Goal: Task Accomplishment & Management: Manage account settings

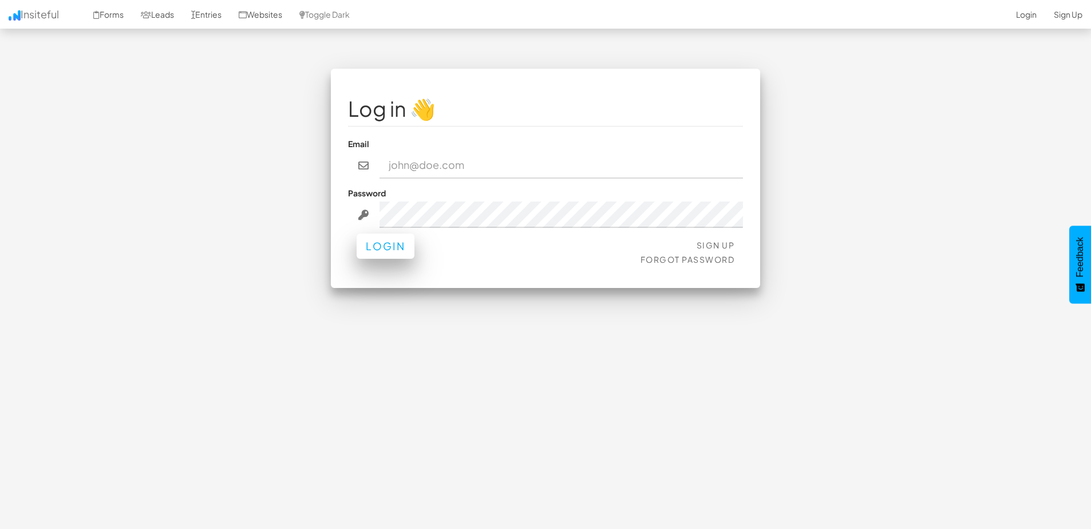
type input "Graham@Comedytheory.Tv"
click at [403, 250] on button "Login" at bounding box center [386, 246] width 58 height 25
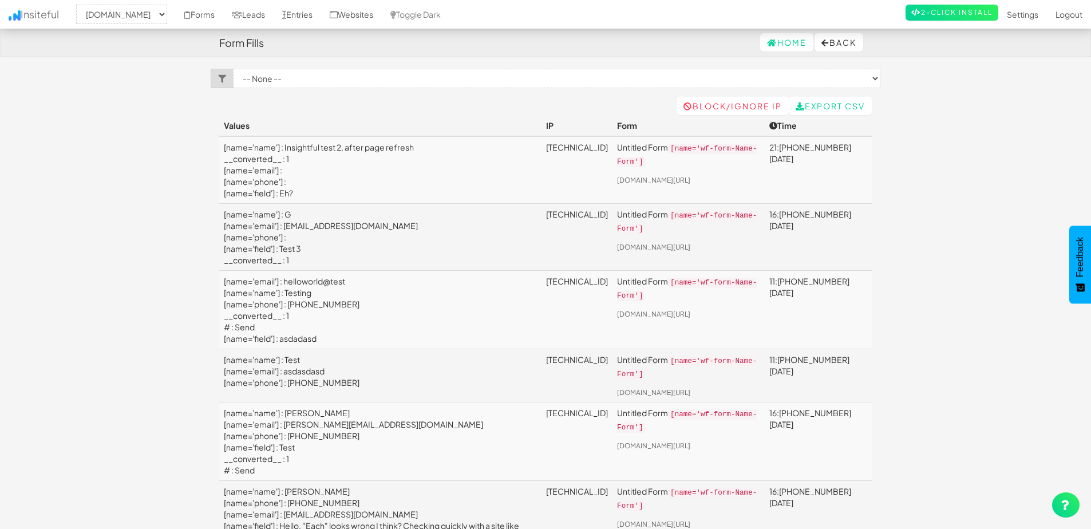
select select "2378"
click at [448, 13] on link "Toggle Dark" at bounding box center [416, 14] width 68 height 29
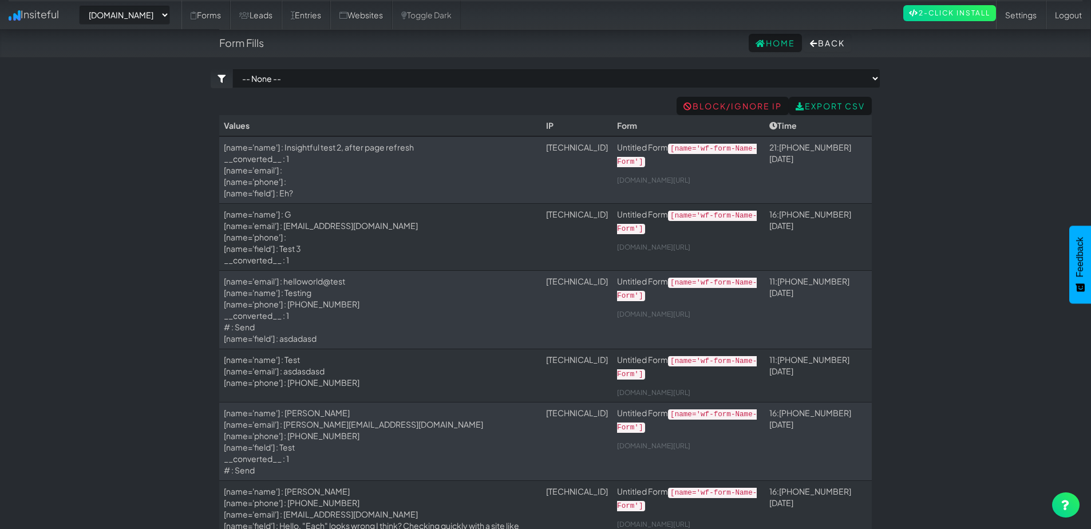
select select "2378"
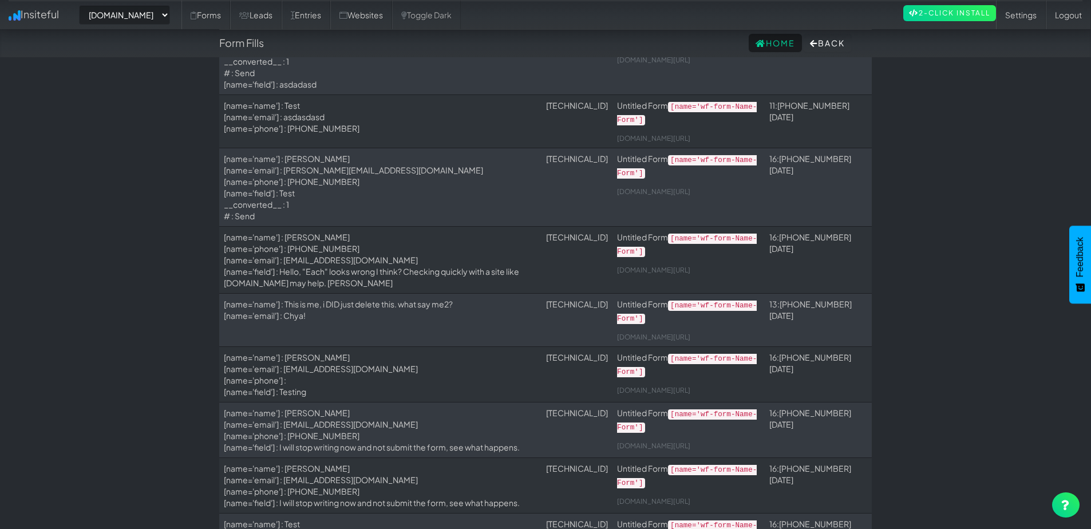
scroll to position [255, 0]
drag, startPoint x: 394, startPoint y: 297, endPoint x: 287, endPoint y: 297, distance: 107.1
click at [287, 293] on td "[name='name'] : Lee Davis [name='phone'] : 785-361-5186 [name='email'] : ldavis…" at bounding box center [380, 259] width 322 height 67
copy td "davis170@outlook.com"
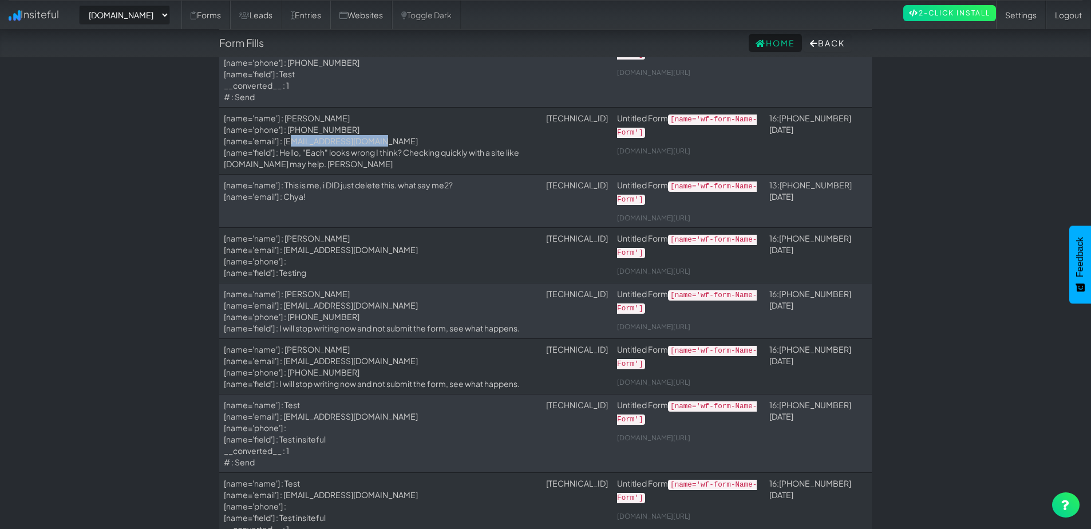
scroll to position [0, 0]
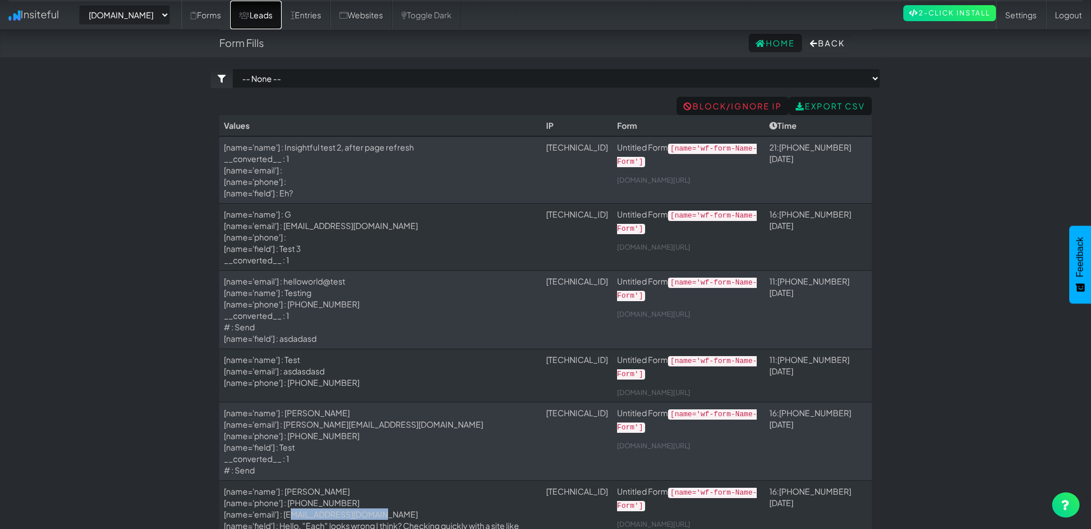
click at [265, 25] on link "Leads" at bounding box center [256, 15] width 52 height 29
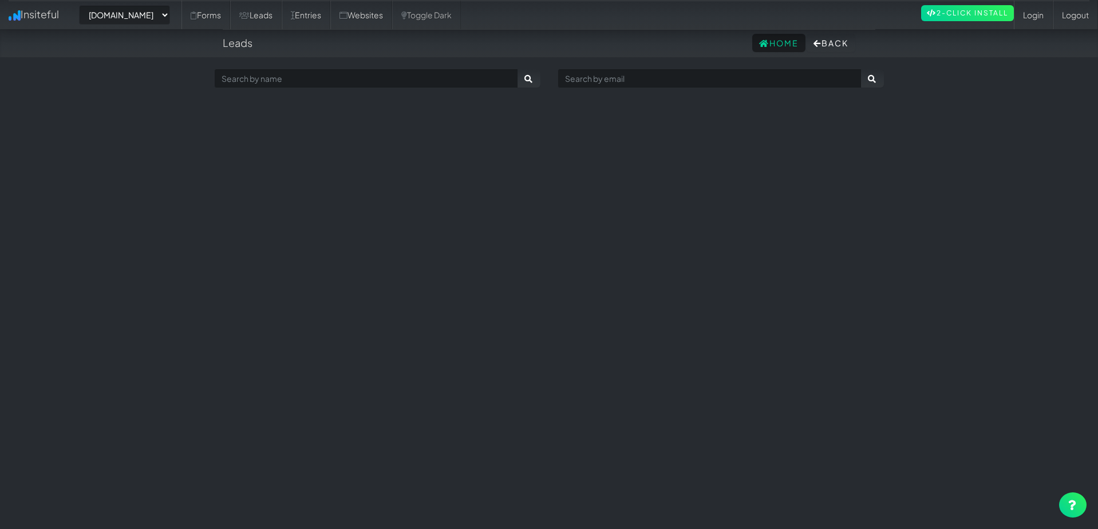
select select "2378"
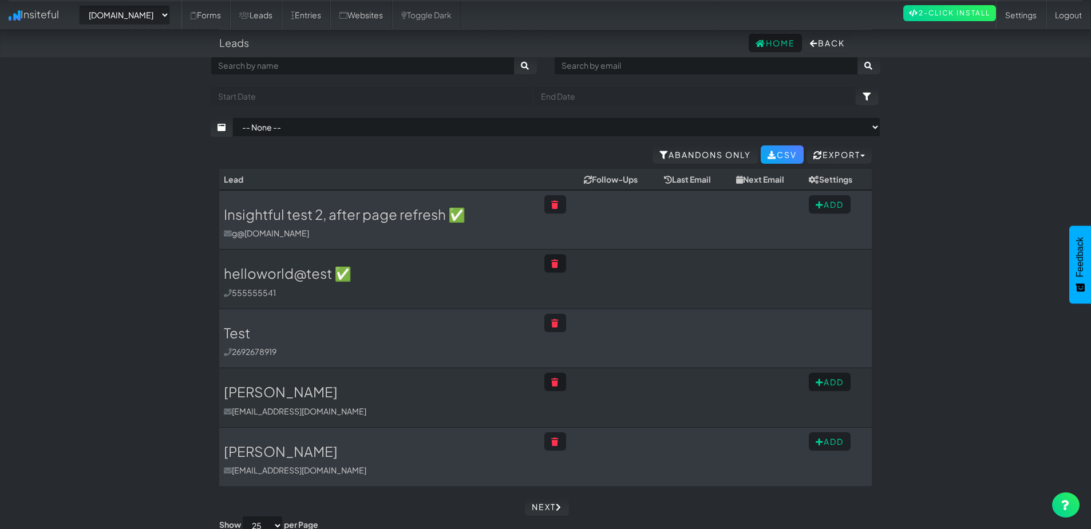
scroll to position [24, 0]
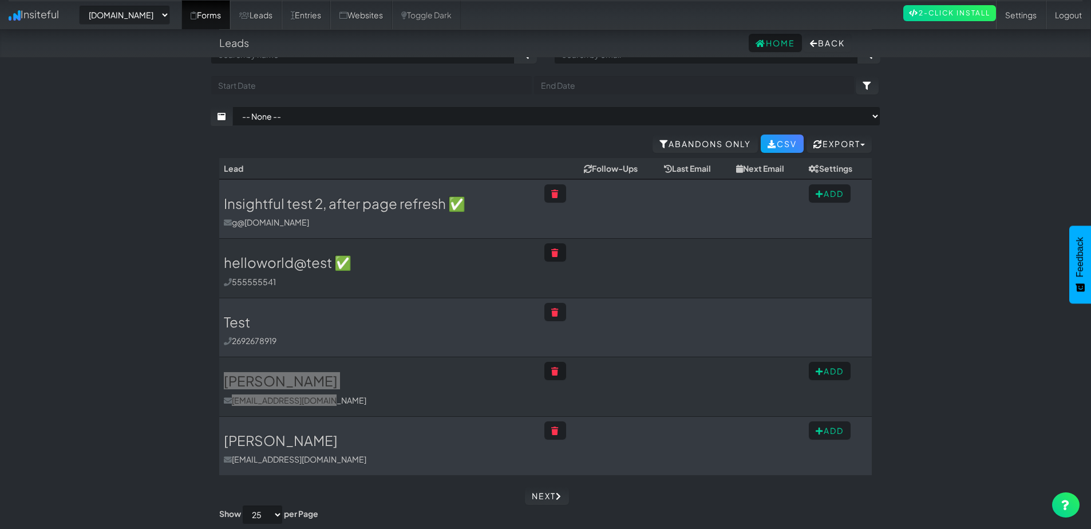
drag, startPoint x: 264, startPoint y: 404, endPoint x: 230, endPoint y: 0, distance: 405.0
click at [211, 45] on div "Toggle navigation Insiteful -- None -- [DOMAIN_NAME] Forms Leads Entries Websit…" at bounding box center [546, 285] width 670 height 480
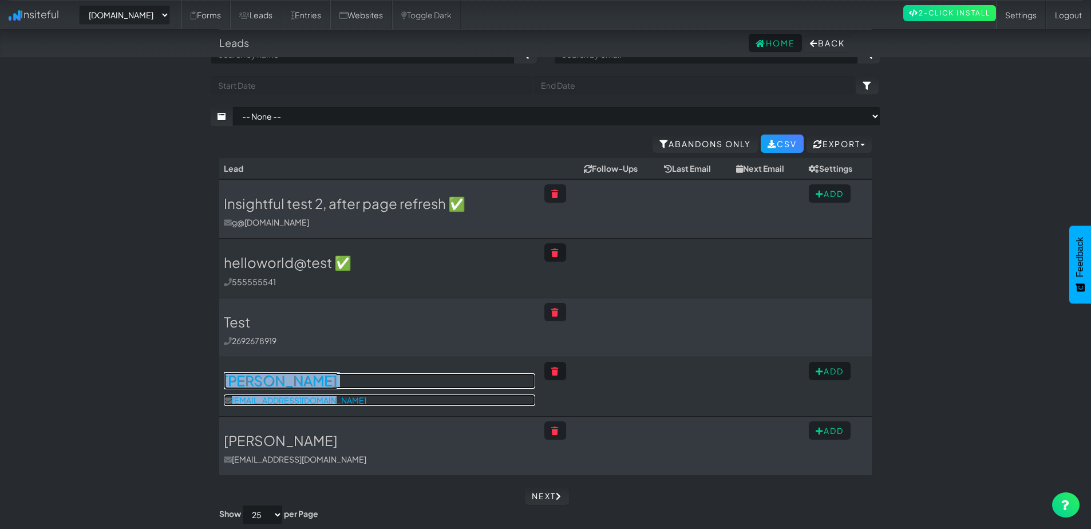
click at [277, 385] on h3 "Lee Davis" at bounding box center [379, 380] width 311 height 15
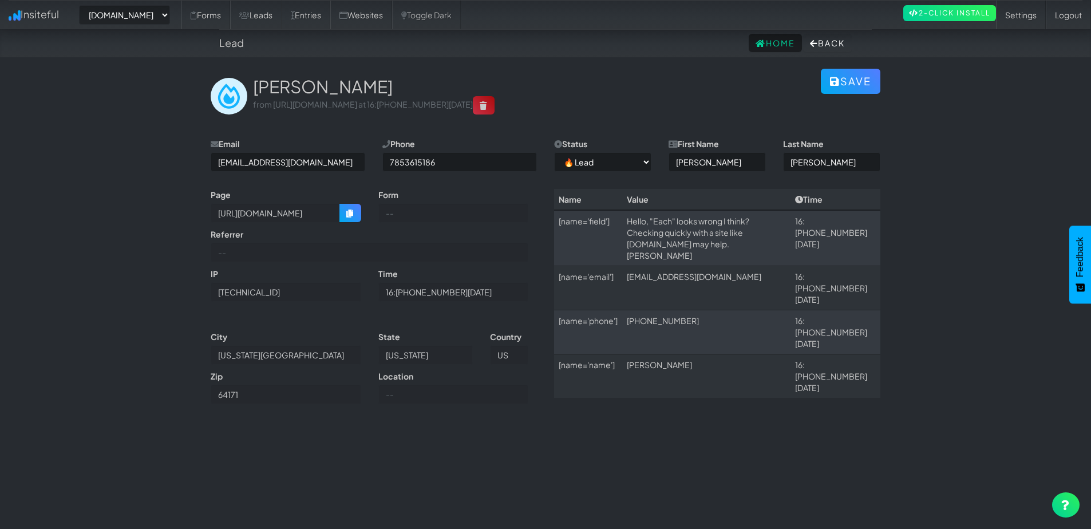
select select "2378"
select select "0"
drag, startPoint x: 682, startPoint y: 232, endPoint x: 735, endPoint y: 230, distance: 52.7
click at [735, 230] on td "Hello, "Each" looks wrong I think? Checking quickly with a site like spellradar…" at bounding box center [706, 238] width 168 height 56
copy td "spellradar.com"
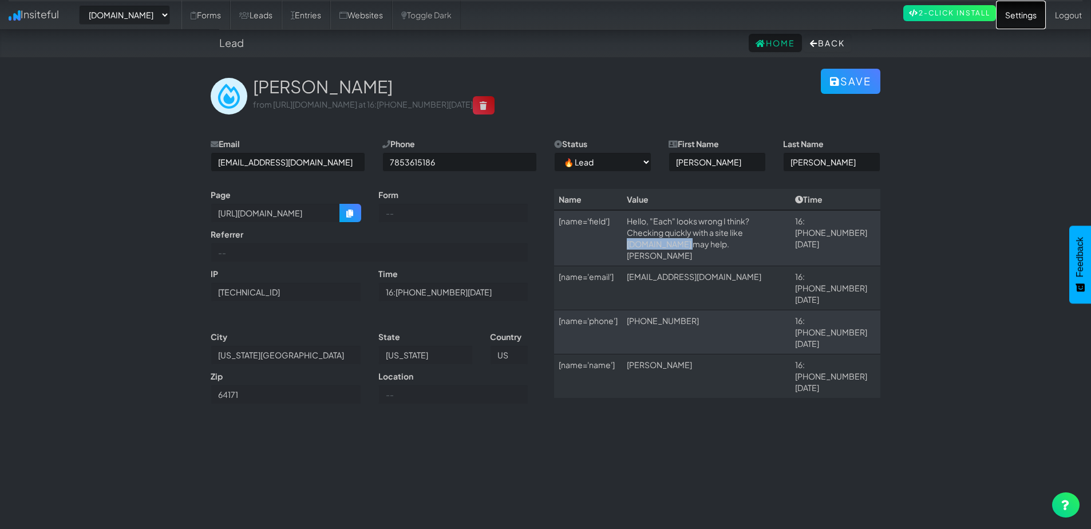
click at [1028, 21] on link "Settings" at bounding box center [1021, 15] width 50 height 29
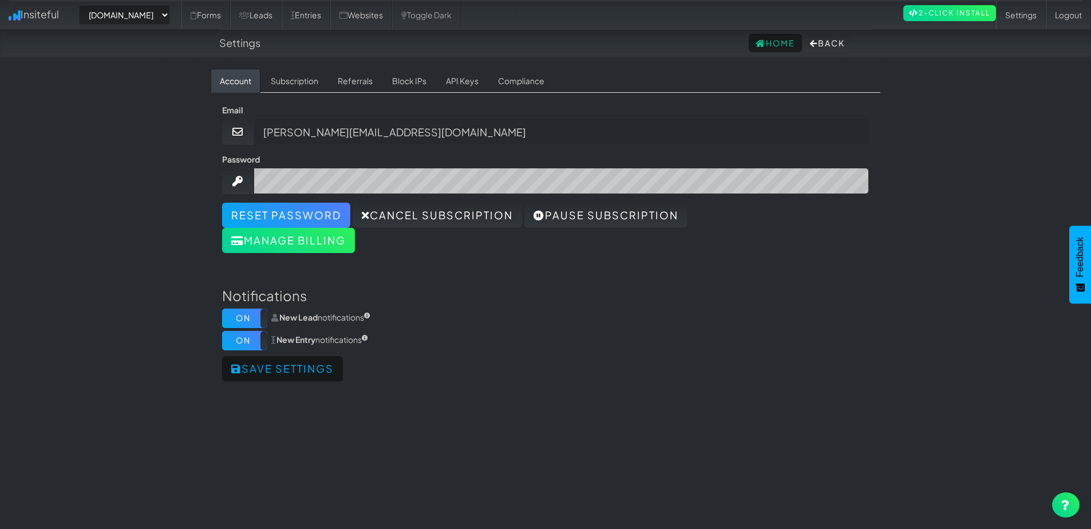
select select "2378"
click at [255, 319] on label "On" at bounding box center [244, 318] width 45 height 19
click at [253, 319] on label "Off" at bounding box center [244, 318] width 45 height 19
click at [1066, 499] on link at bounding box center [1065, 504] width 27 height 25
click at [469, 81] on link "API Keys" at bounding box center [462, 81] width 51 height 24
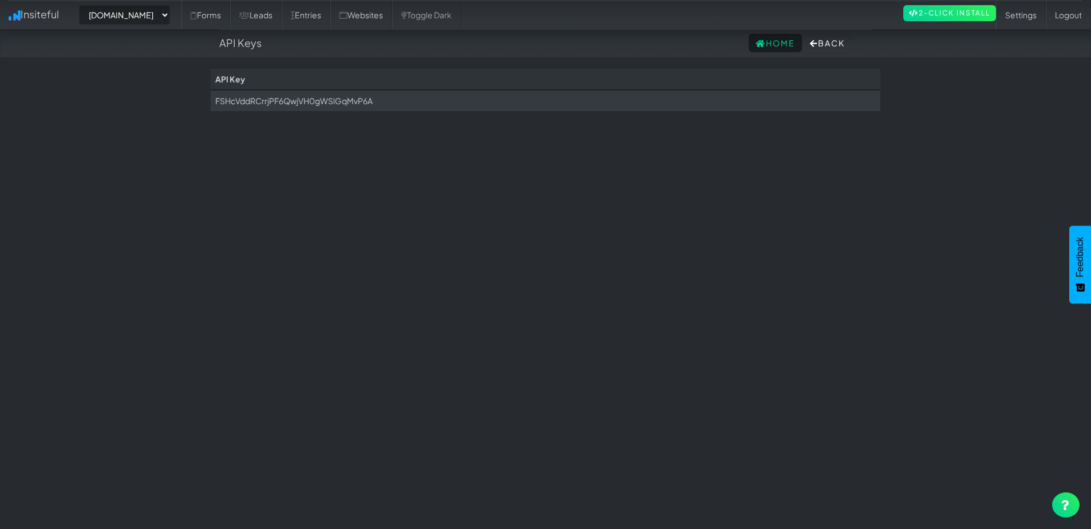
select select "2378"
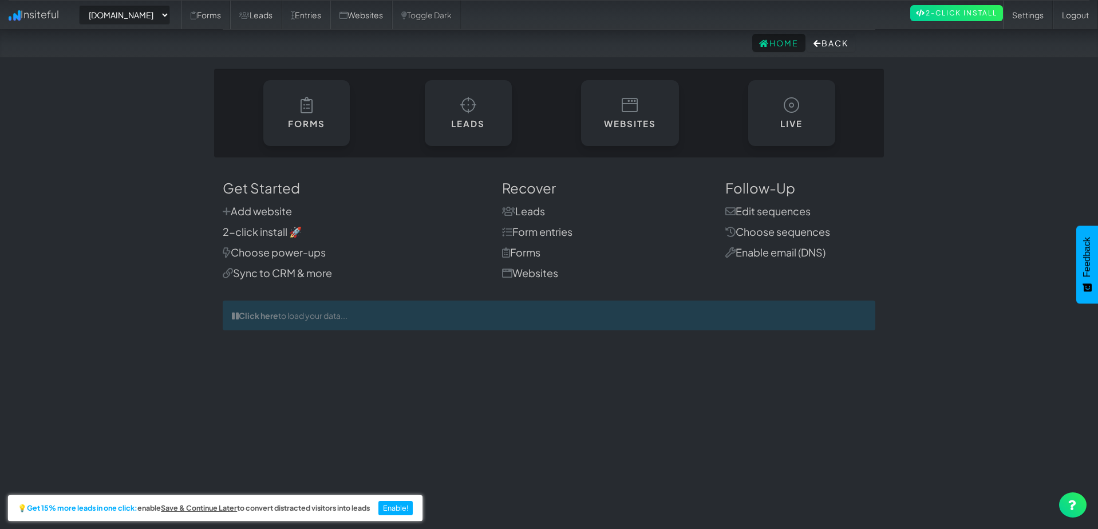
select select "2378"
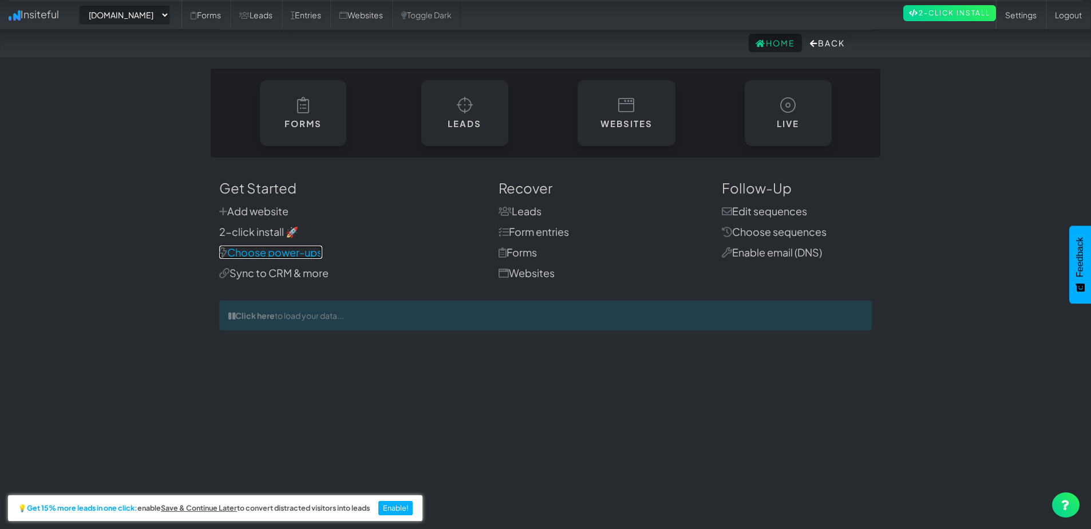
click at [319, 252] on link "Choose power-ups" at bounding box center [270, 252] width 103 height 13
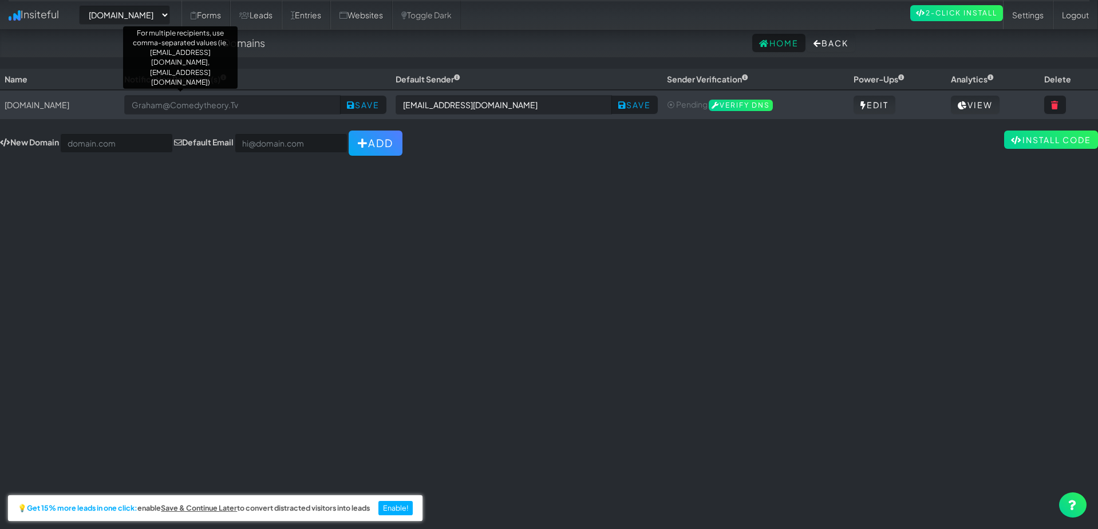
select select "2378"
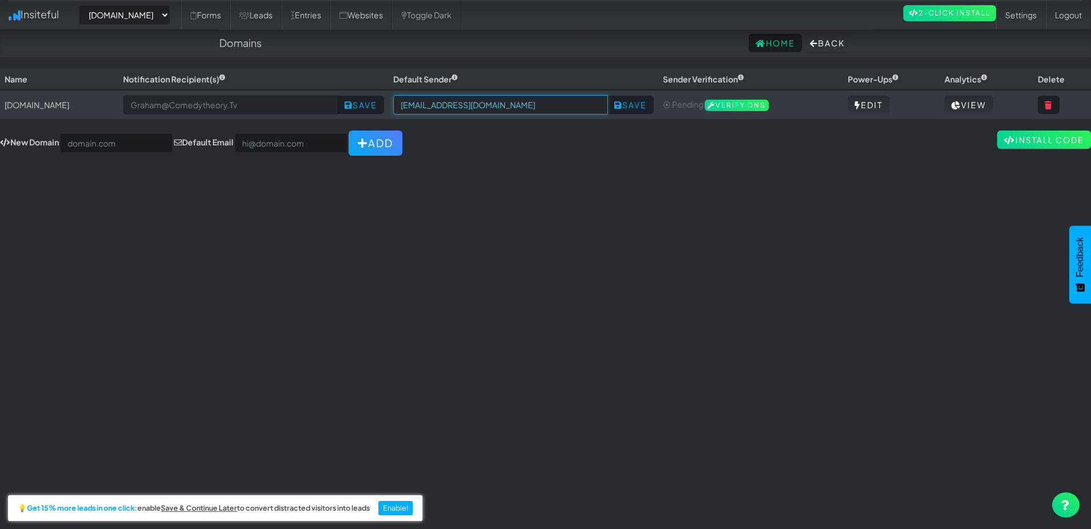
click at [451, 107] on input "no-reply@comedytheory.tv" at bounding box center [500, 104] width 215 height 19
click at [848, 110] on link "Edit" at bounding box center [869, 105] width 42 height 18
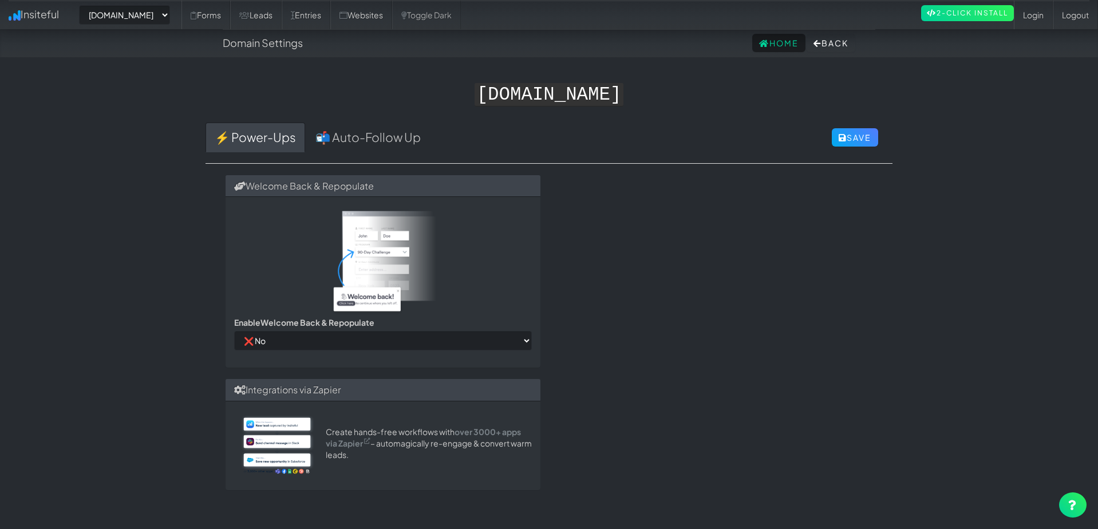
select select "2378"
select select "false"
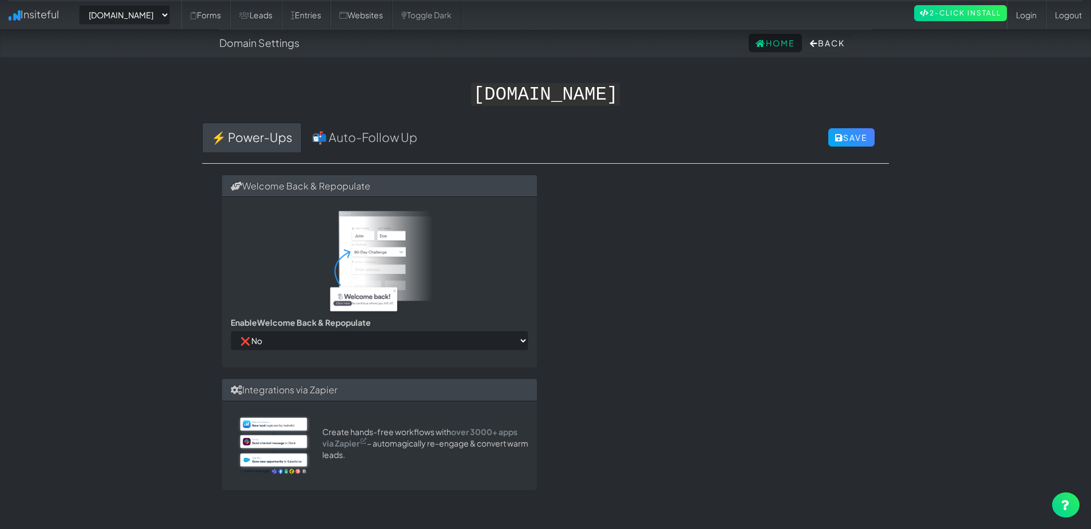
select select "false"
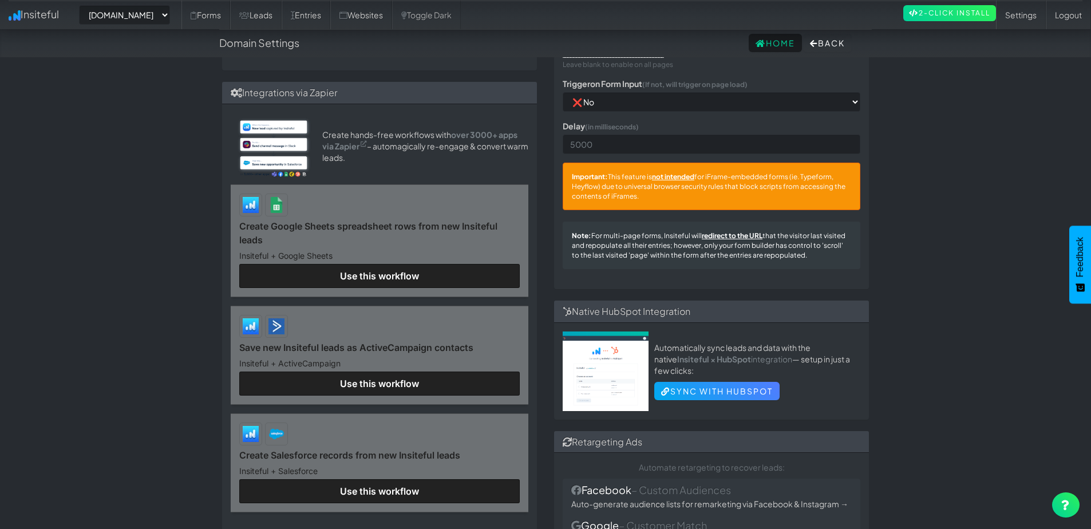
scroll to position [309, 0]
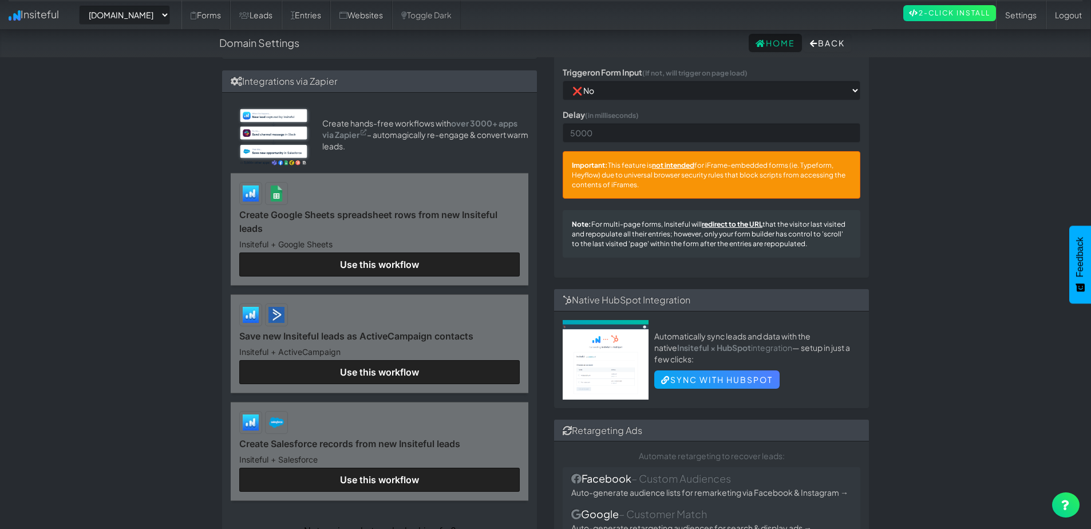
click at [413, 235] on link "Create Google Sheets spreadsheet rows from new Insiteful leads" at bounding box center [379, 221] width 281 height 27
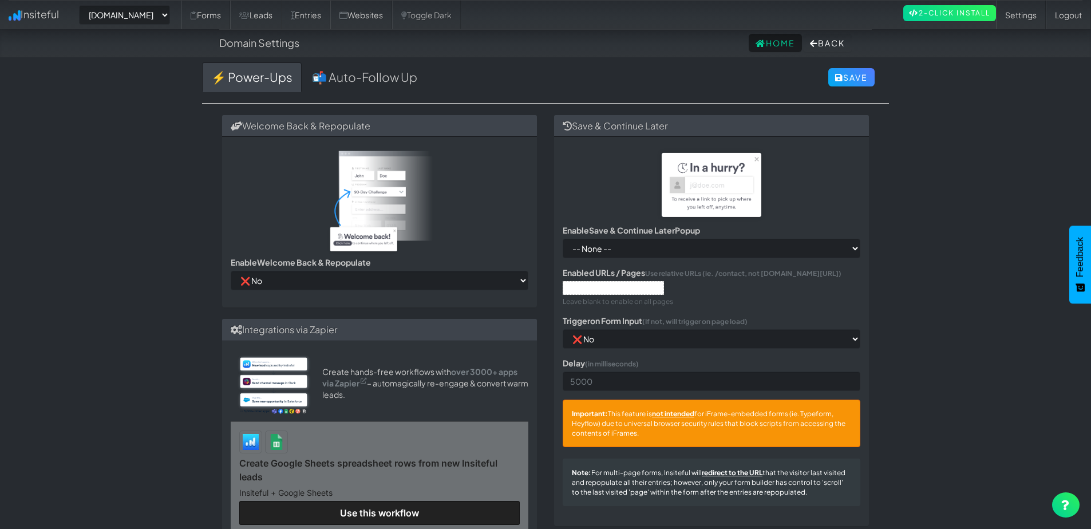
scroll to position [0, 0]
